Goal: Navigation & Orientation: Find specific page/section

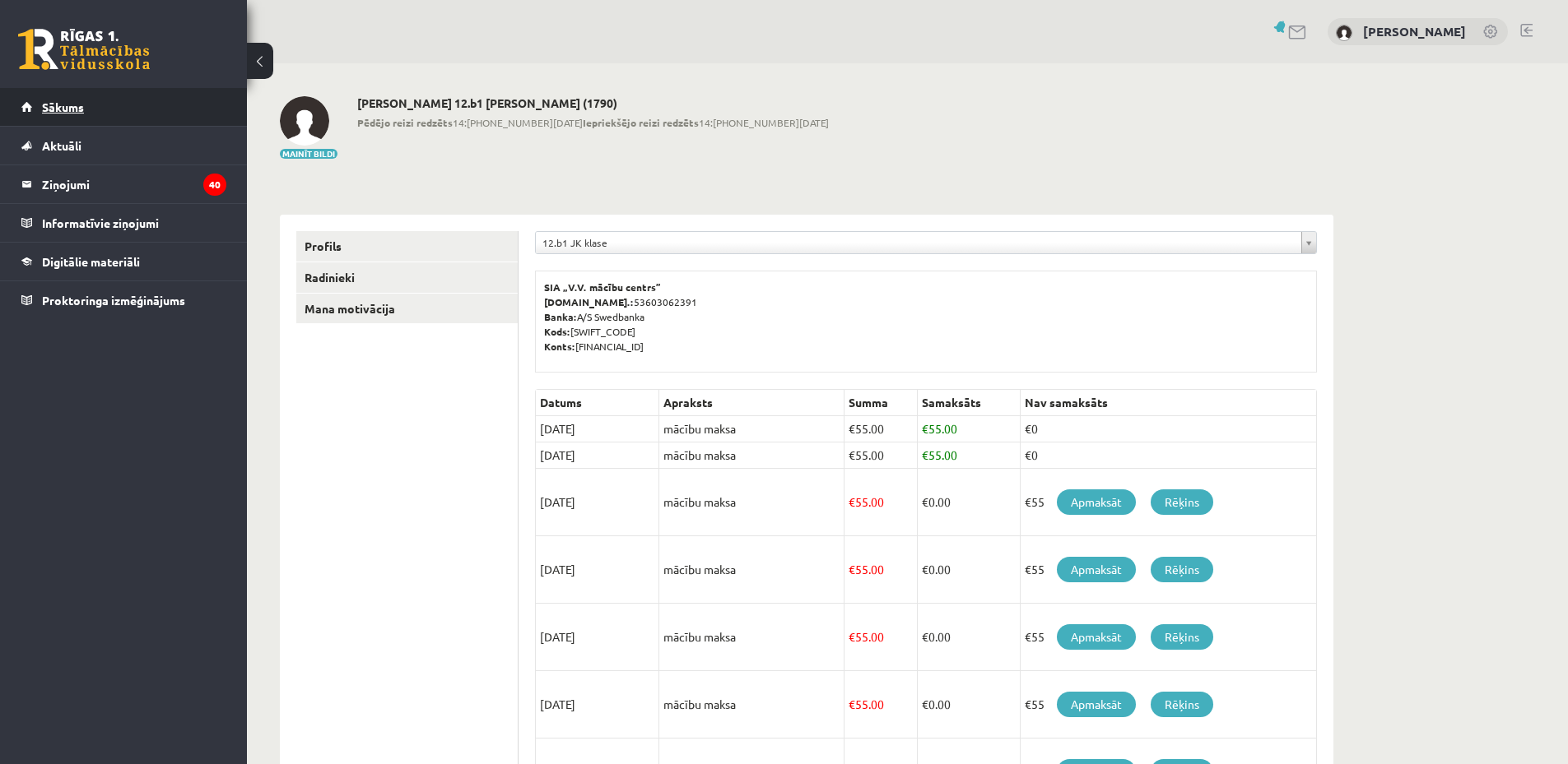
click at [64, 111] on span "Sākums" at bounding box center [62, 107] width 42 height 15
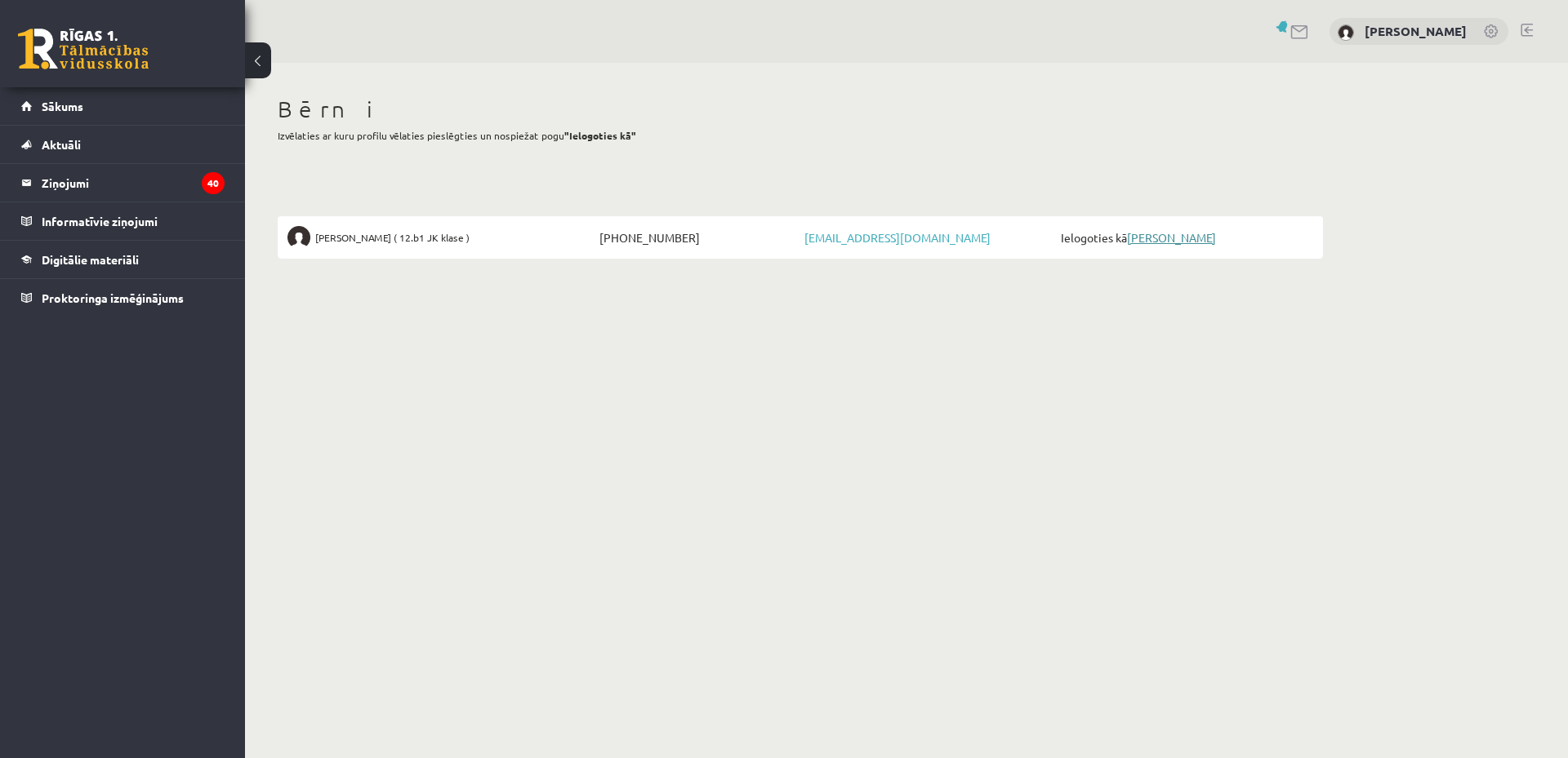
click at [1200, 235] on link "[PERSON_NAME]" at bounding box center [1171, 238] width 89 height 15
